Goal: Task Accomplishment & Management: Use online tool/utility

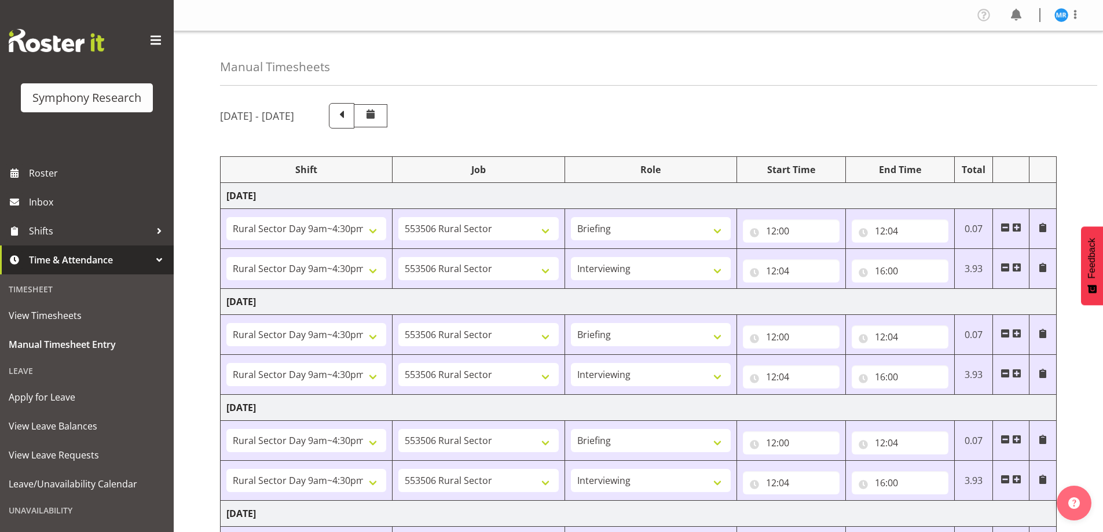
select select "81561"
select select "10587"
select select "81561"
select select "10587"
select select "47"
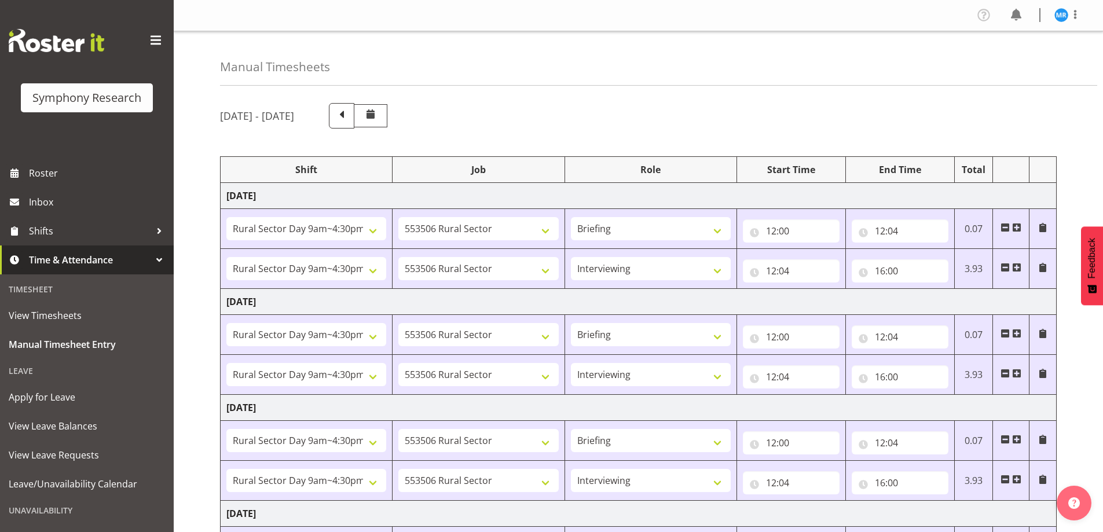
select select "81561"
select select "10587"
select select "81561"
select select "10587"
select select "47"
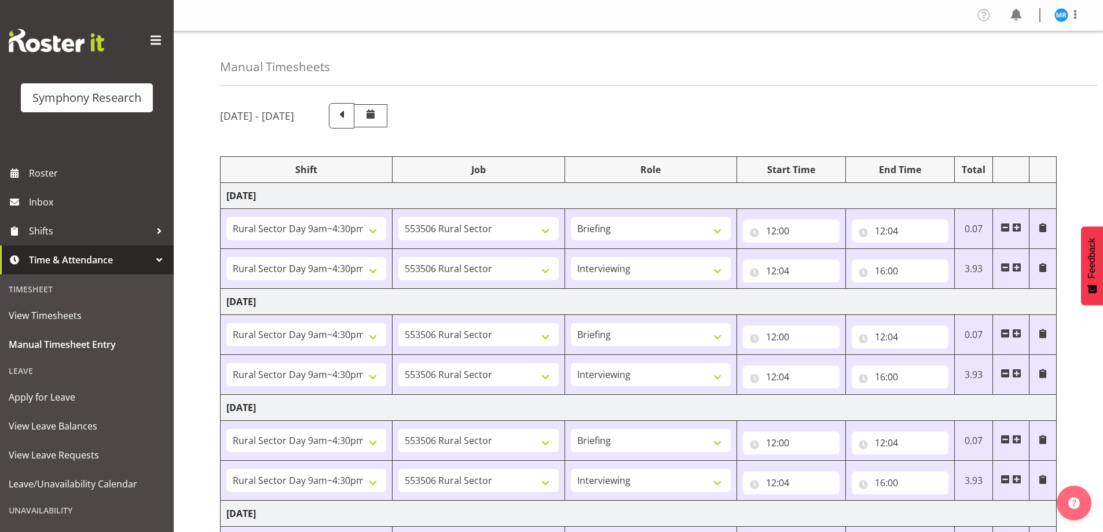
select select "81561"
select select "10587"
select select "81561"
select select "10587"
select select "47"
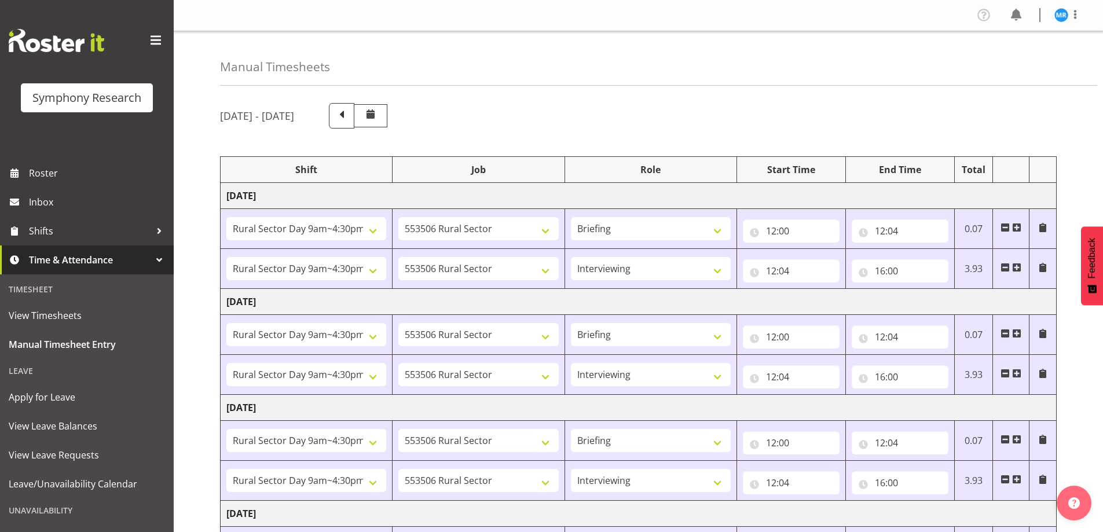
select select "81561"
select select "10587"
select select "47"
select select "81561"
select select "10587"
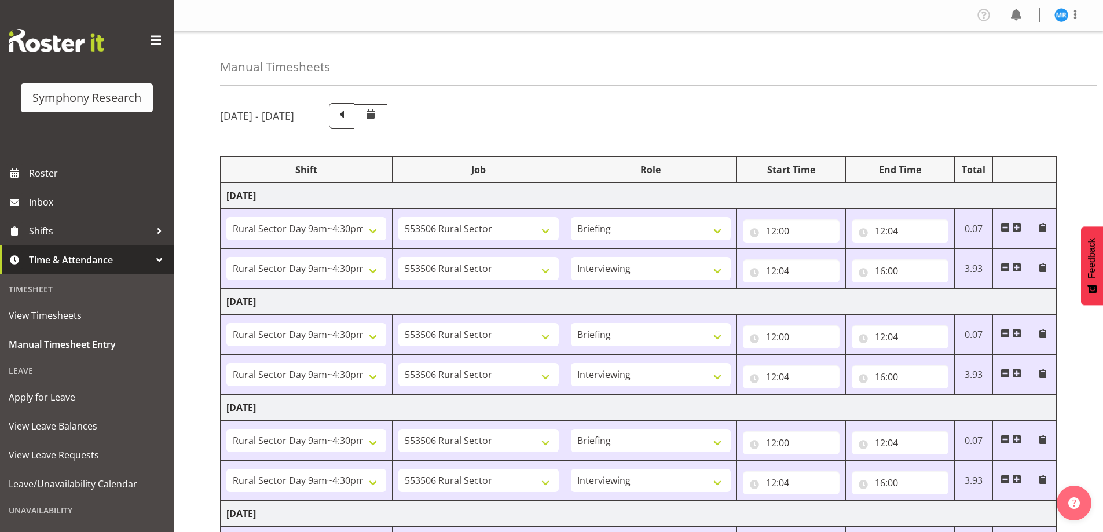
select select "47"
select select "81299"
select select "10587"
select select "81299"
select select "10587"
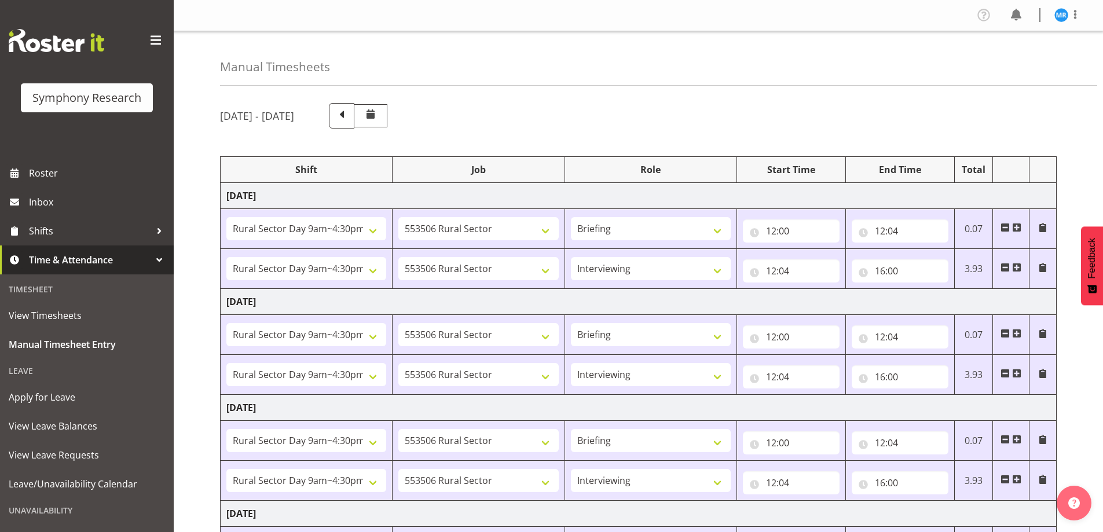
select select "47"
select select "81299"
select select "10587"
select select "47"
select select "81299"
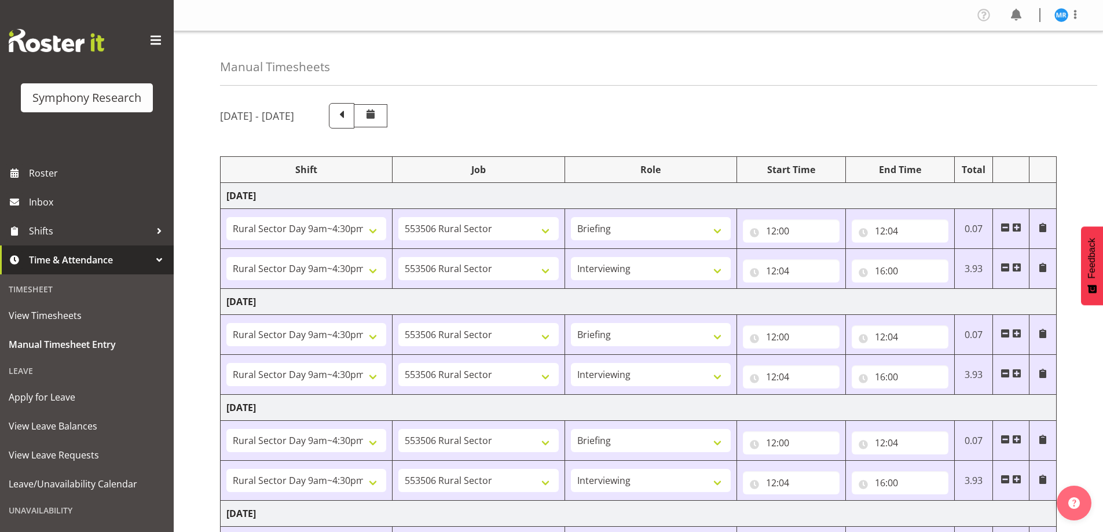
select select "10587"
select select "81299"
select select "10587"
select select "47"
select select "41319"
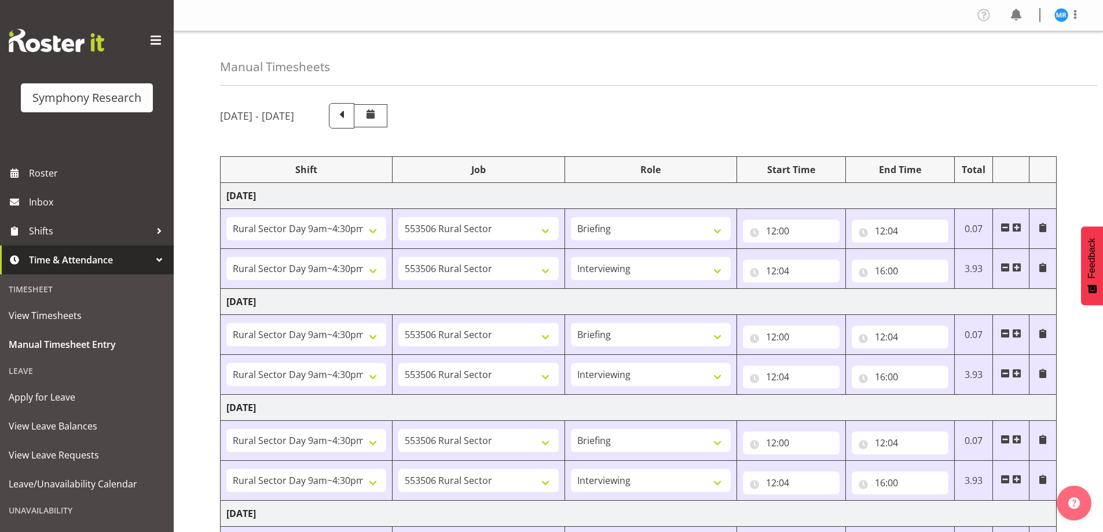
select select "10527"
select select "47"
select select "41319"
select select "10527"
select select "47"
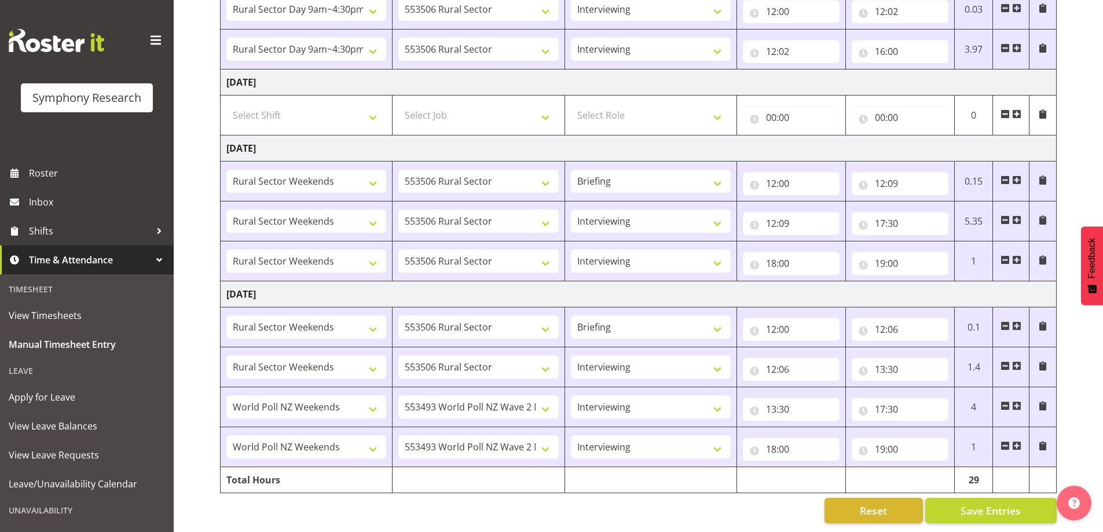
scroll to position [546, 0]
